Goal: Information Seeking & Learning: Find specific fact

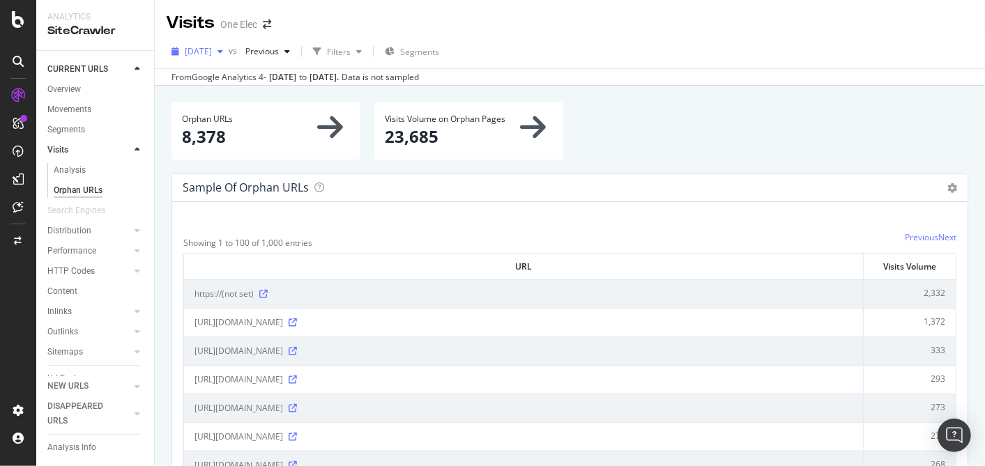
click at [212, 52] on span "[DATE]" at bounding box center [198, 51] width 27 height 12
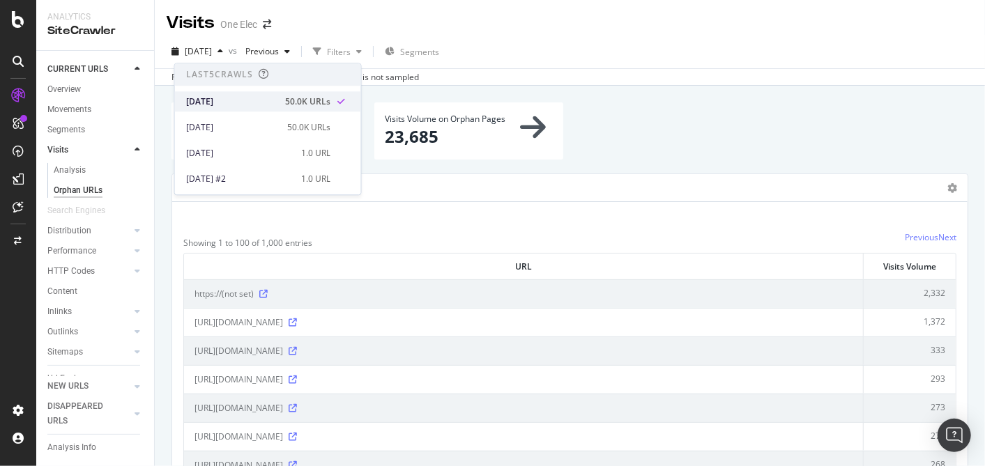
click at [213, 105] on div "[DATE]" at bounding box center [231, 102] width 91 height 13
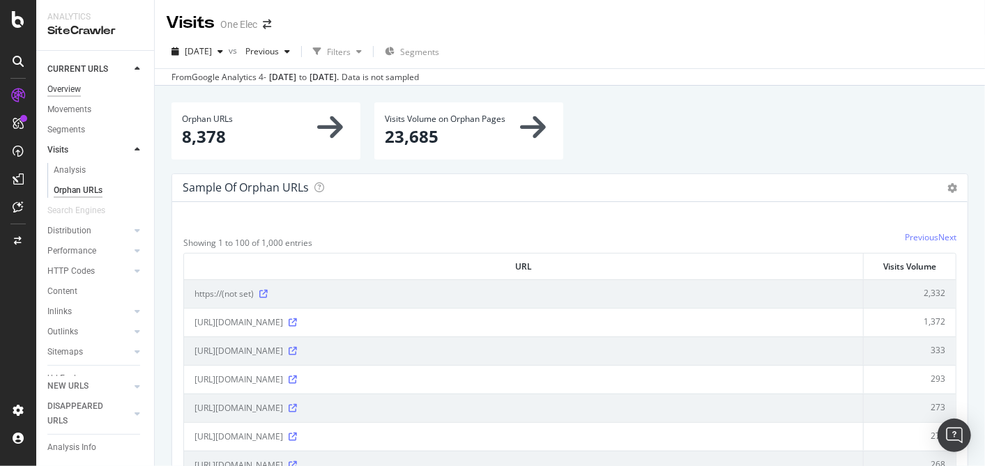
click at [73, 85] on div "Overview" at bounding box center [63, 89] width 33 height 15
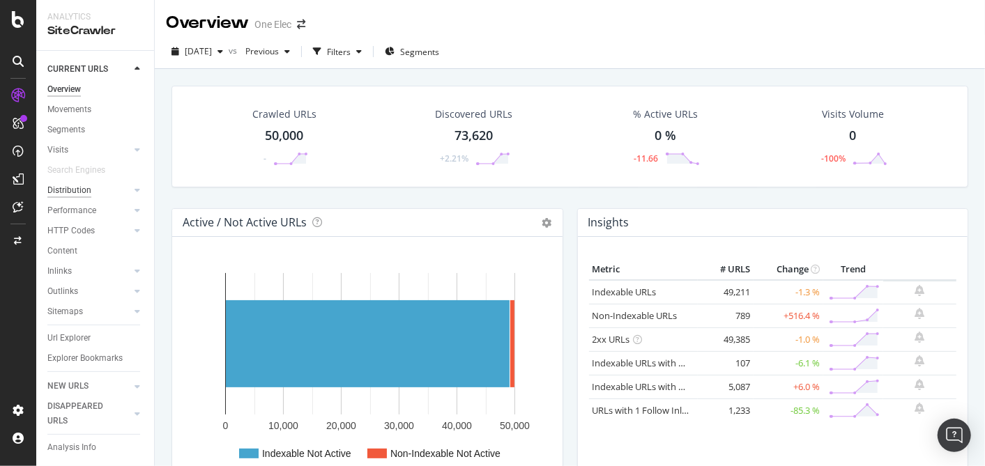
click at [77, 195] on div "Distribution" at bounding box center [69, 190] width 44 height 15
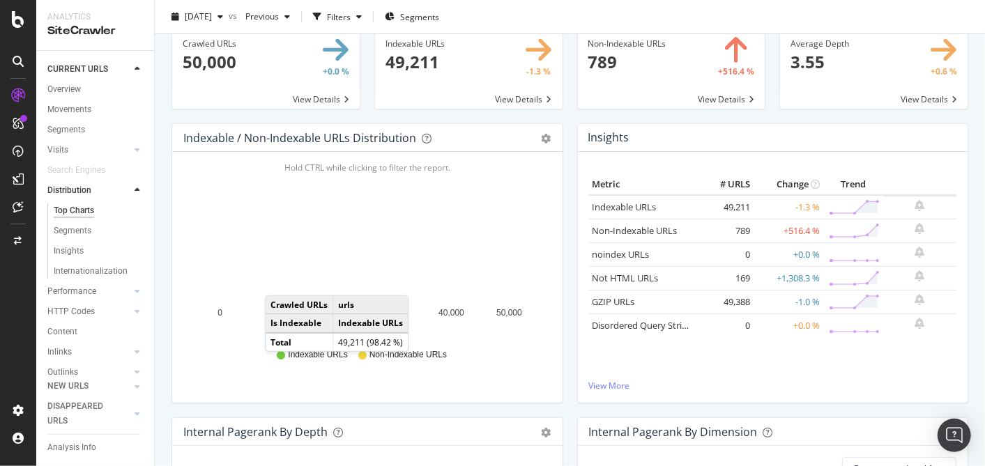
scroll to position [155, 0]
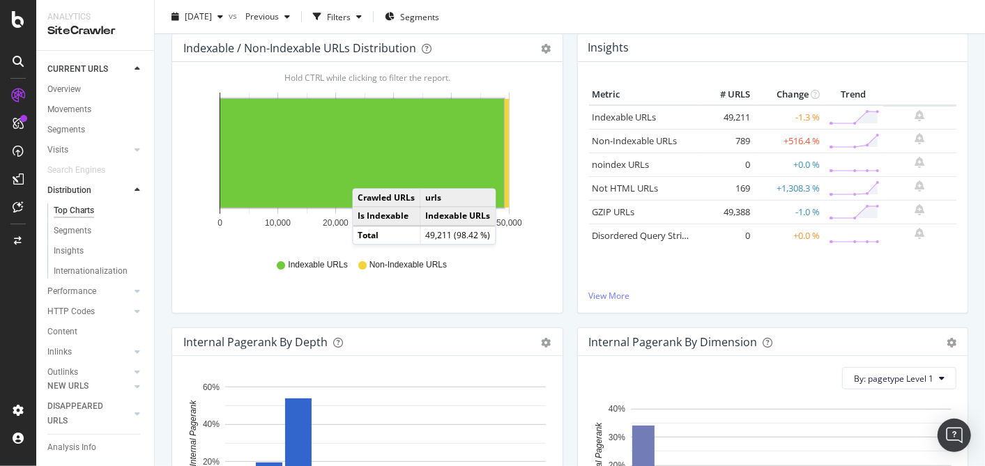
click at [366, 174] on rect "A chart." at bounding box center [362, 153] width 284 height 109
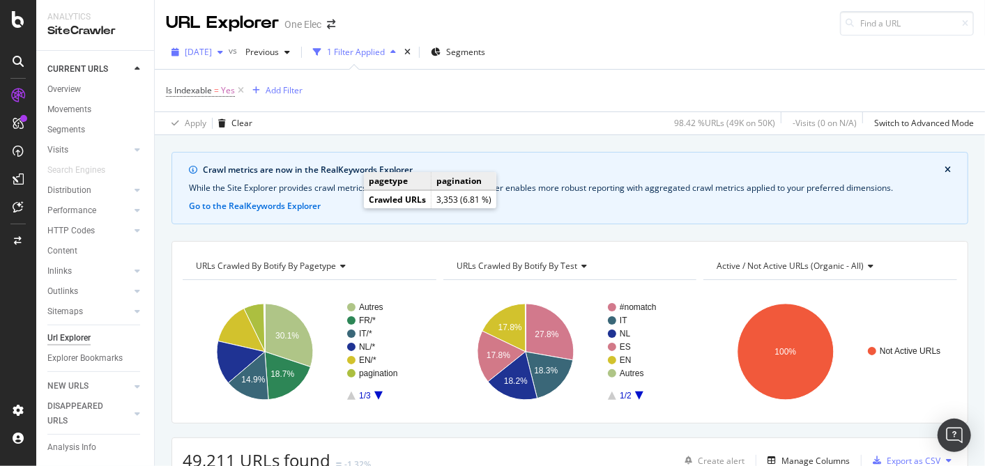
click at [221, 45] on div "[DATE]" at bounding box center [197, 52] width 63 height 21
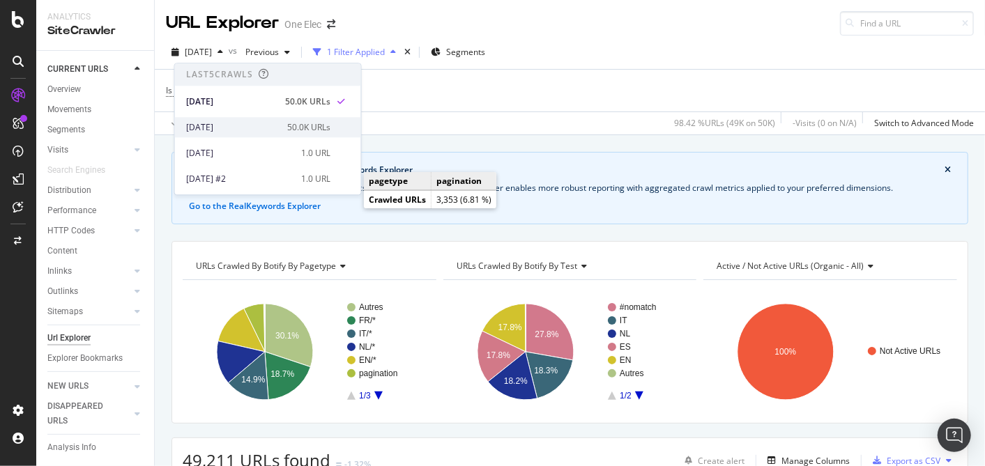
click at [208, 119] on div "[DATE] 50.0K URLs" at bounding box center [268, 127] width 186 height 20
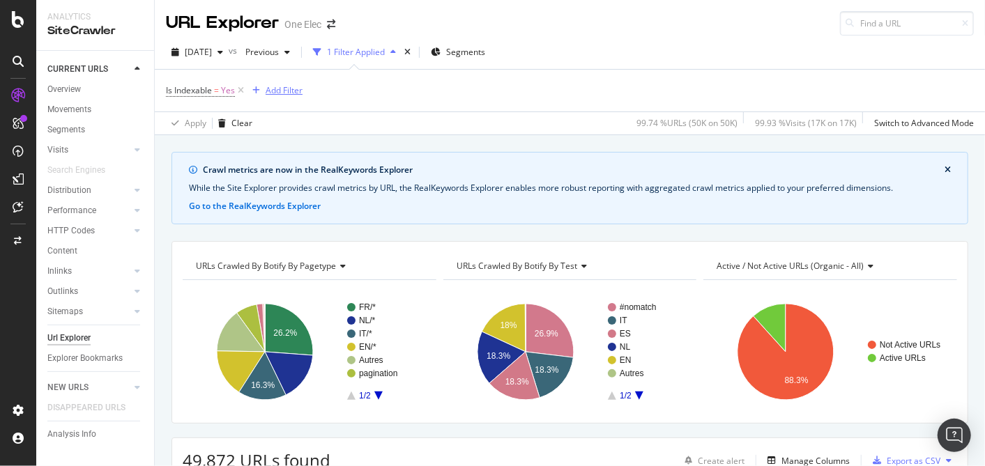
click at [284, 89] on div "Add Filter" at bounding box center [284, 90] width 37 height 12
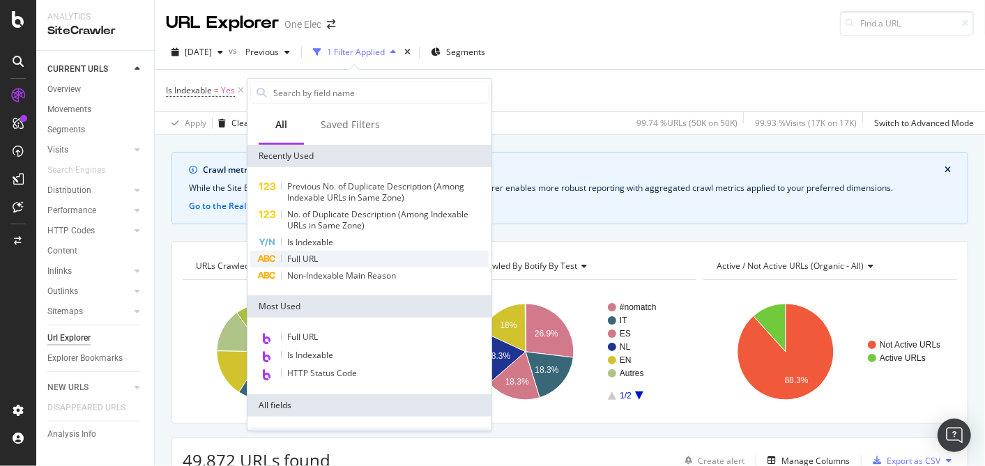
click at [312, 255] on span "Full URL" at bounding box center [302, 259] width 31 height 12
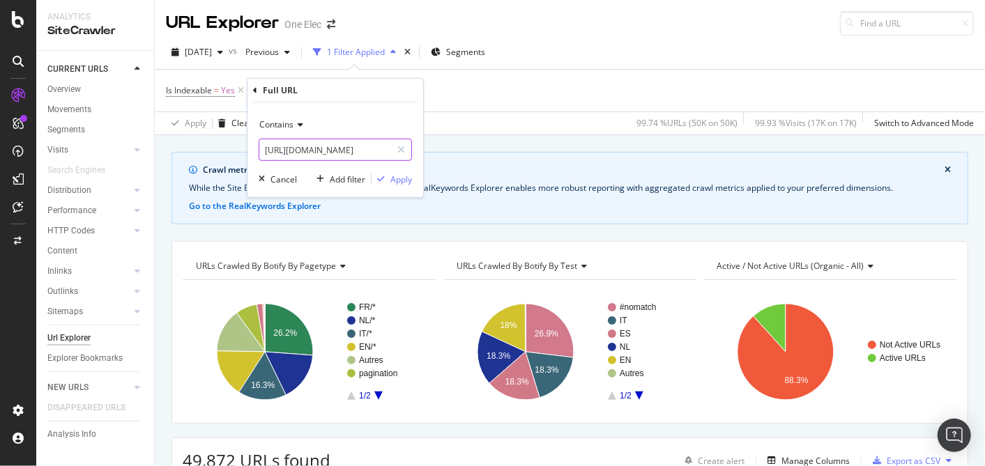
click at [350, 148] on input "[URL][DOMAIN_NAME]" at bounding box center [325, 150] width 132 height 22
type input "catalog"
click at [380, 177] on icon "button" at bounding box center [381, 179] width 8 height 8
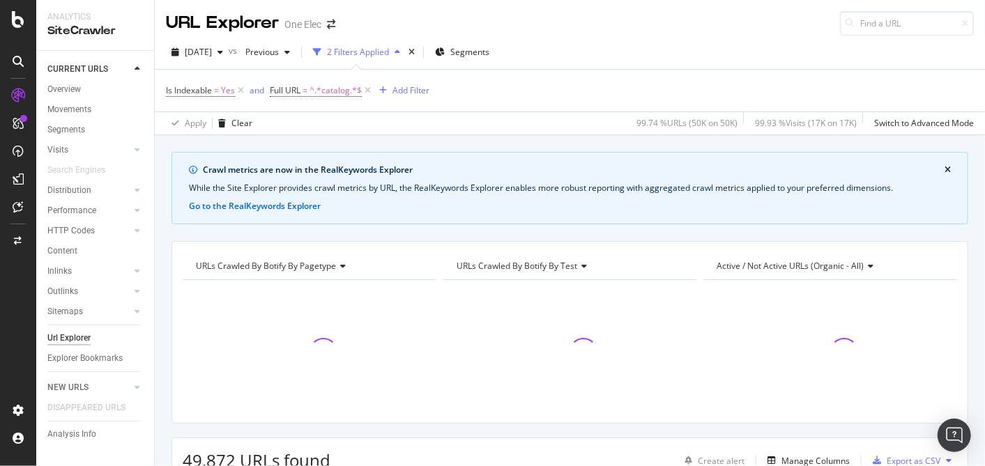
scroll to position [227, 0]
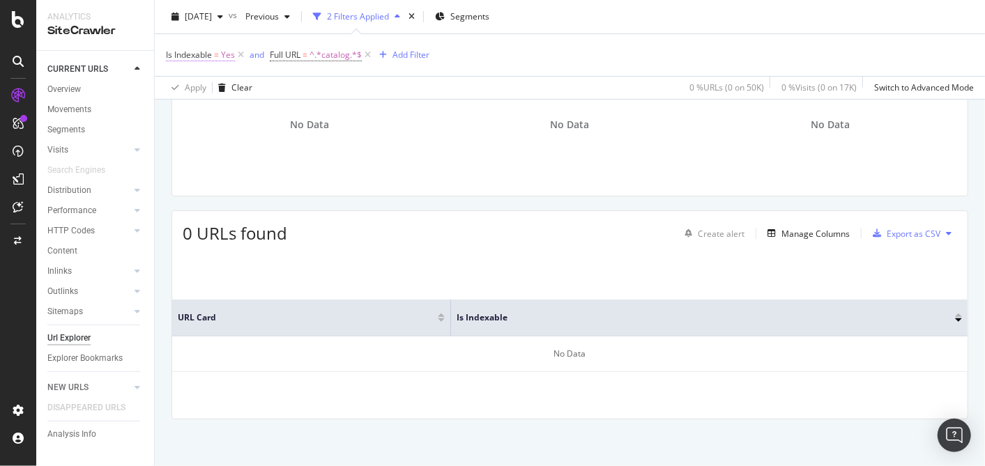
click at [226, 54] on span "Yes" at bounding box center [228, 55] width 14 height 20
click at [188, 109] on span "Yes" at bounding box center [185, 109] width 14 height 12
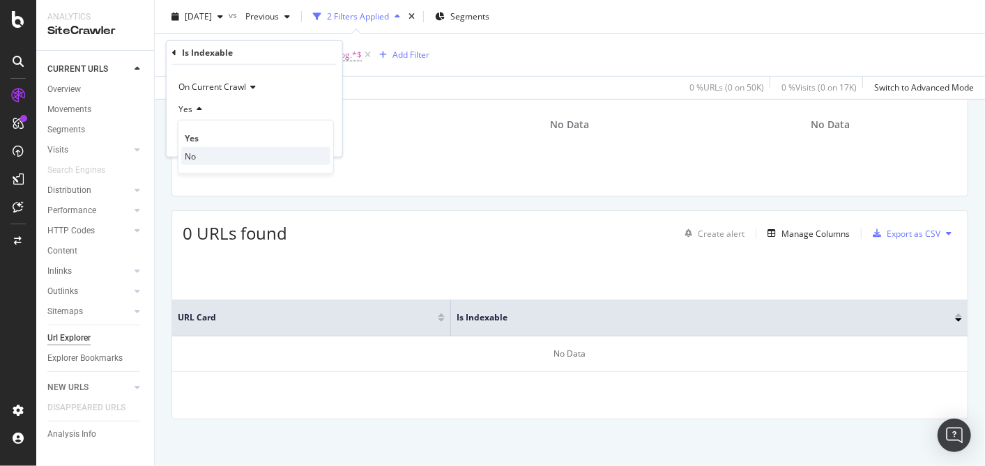
click at [188, 159] on span "No" at bounding box center [190, 156] width 11 height 12
click at [318, 138] on div "Apply" at bounding box center [321, 138] width 22 height 12
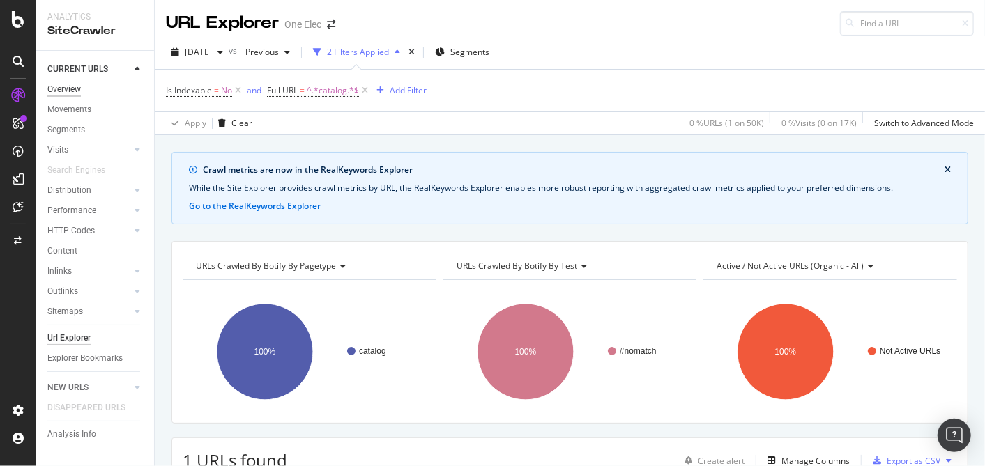
click at [72, 89] on div "Overview" at bounding box center [63, 89] width 33 height 15
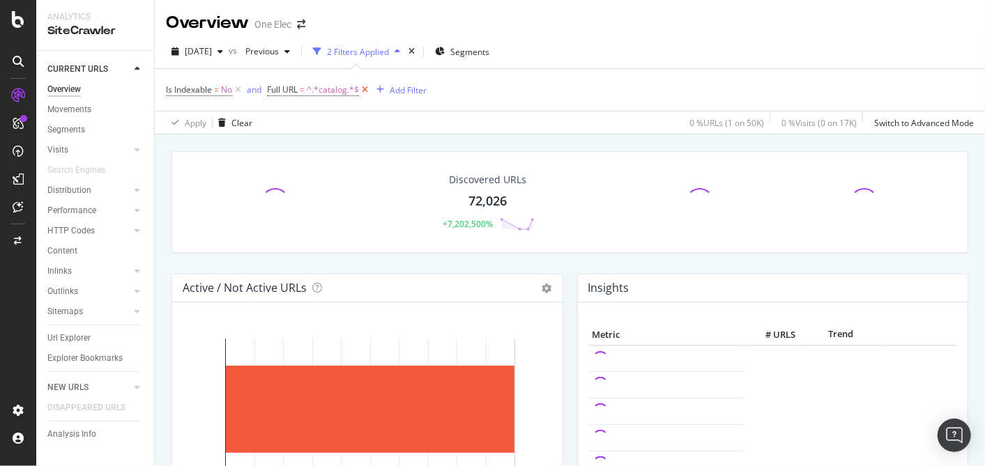
click at [365, 87] on icon at bounding box center [365, 90] width 12 height 14
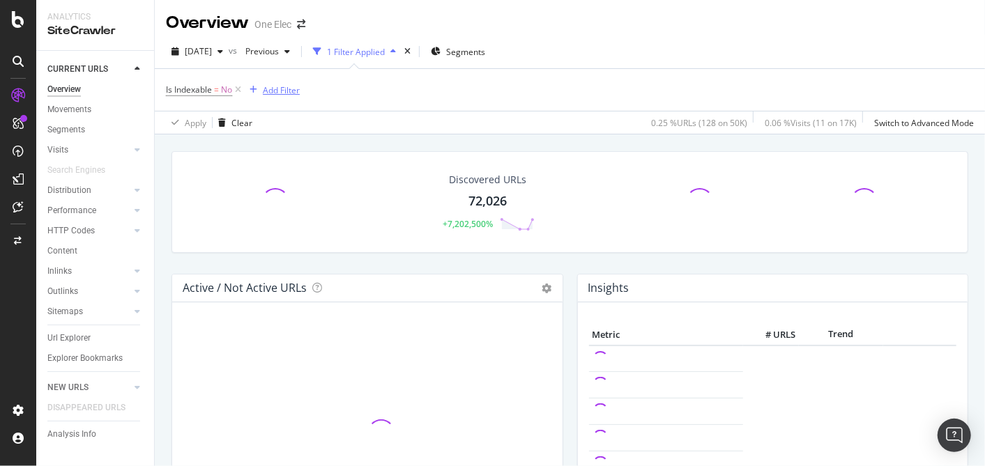
click at [275, 86] on div "Add Filter" at bounding box center [281, 90] width 37 height 12
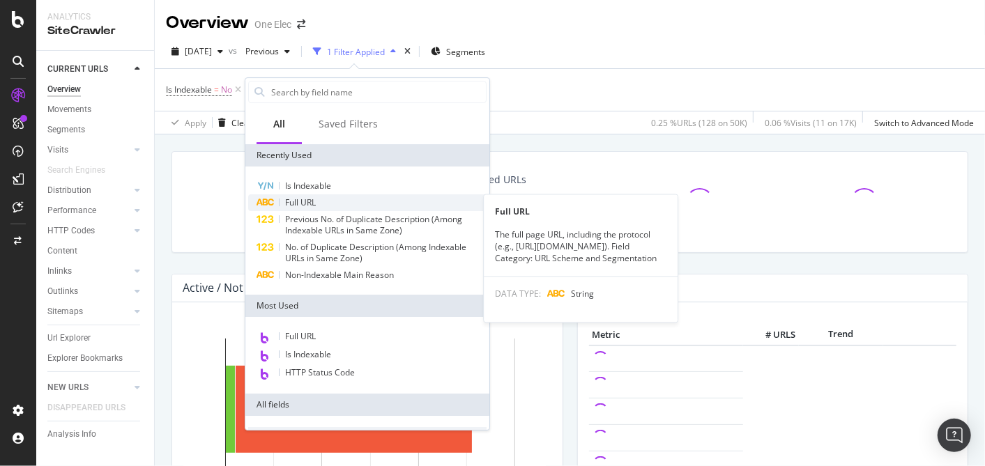
click at [336, 202] on div "Full URL" at bounding box center [367, 202] width 238 height 17
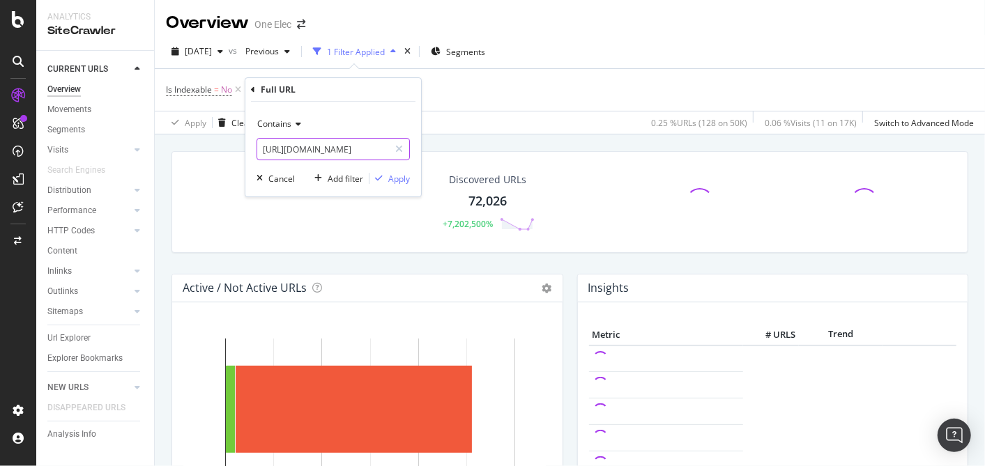
click at [298, 150] on input "[URL][DOMAIN_NAME]" at bounding box center [323, 149] width 132 height 22
paste input "LEG022732"
drag, startPoint x: 321, startPoint y: 148, endPoint x: 107, endPoint y: 121, distance: 215.7
click at [107, 121] on body "Analytics SiteCrawler CURRENT URLS Overview Movements Segments Visits Analysis …" at bounding box center [492, 233] width 985 height 466
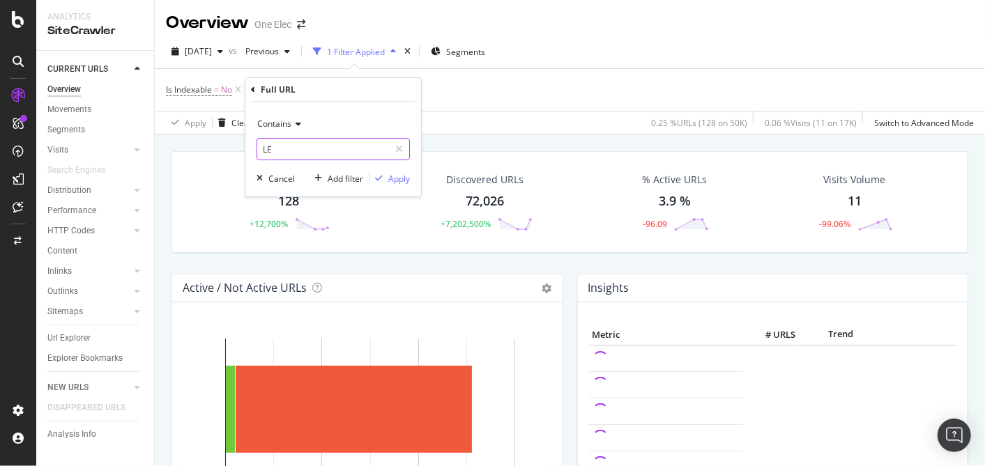
type input "L"
type input "C"
type input "catalog"
click at [388, 178] on div "button" at bounding box center [378, 178] width 19 height 8
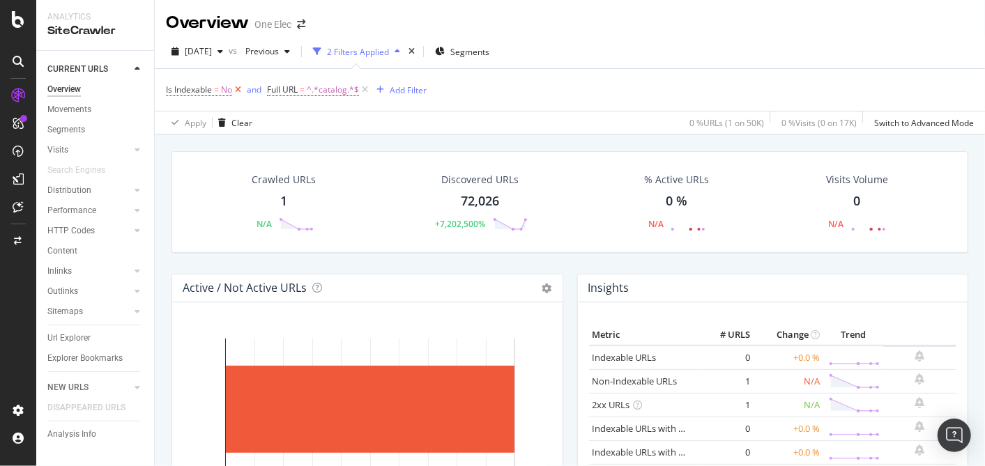
click at [236, 87] on icon at bounding box center [238, 90] width 12 height 14
click at [287, 182] on div "Crawled URLs" at bounding box center [284, 180] width 64 height 14
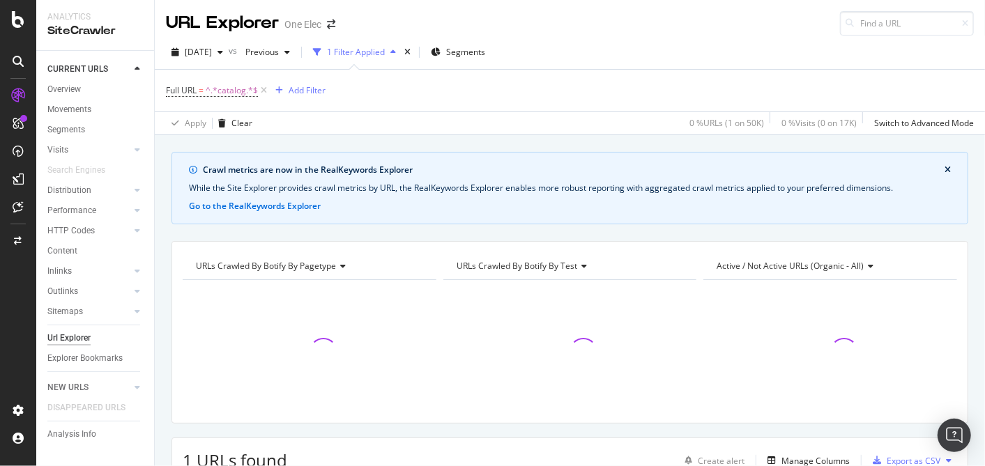
scroll to position [227, 0]
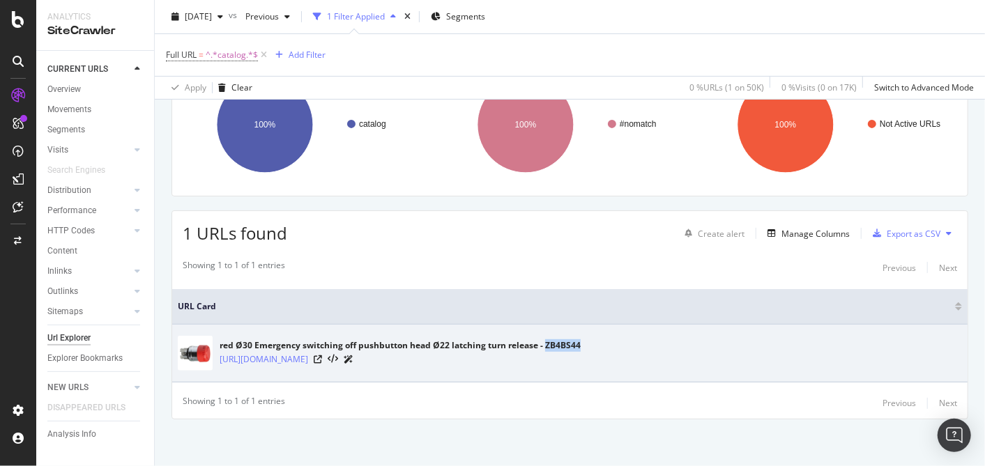
drag, startPoint x: 586, startPoint y: 335, endPoint x: 546, endPoint y: 336, distance: 39.7
click at [546, 339] on div "red Ø30 Emergency switching off pushbutton head Ø22 latching turn release - ZB4…" at bounding box center [400, 345] width 361 height 13
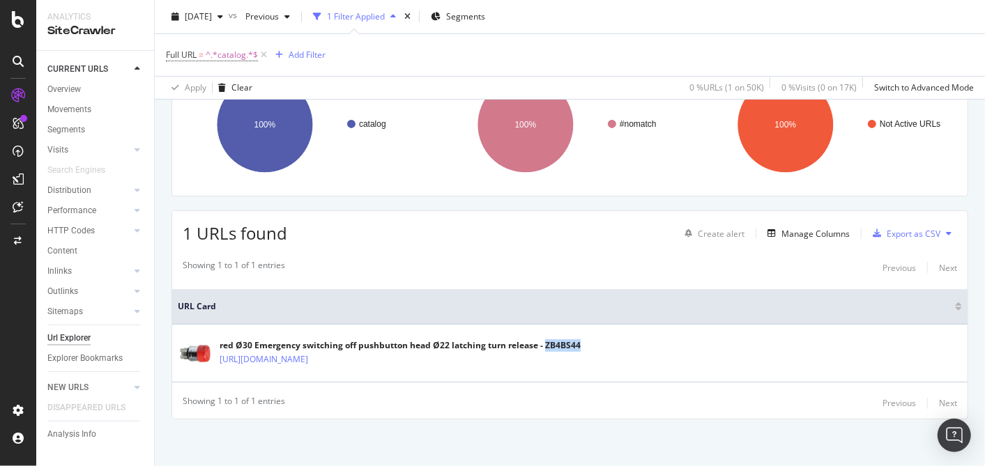
copy div "ZB4BS44"
